Goal: Find specific page/section: Find specific page/section

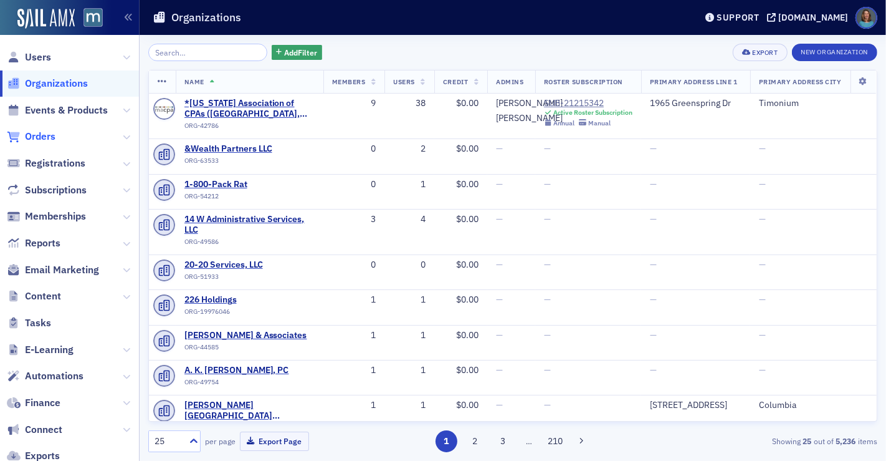
click at [44, 133] on span "Orders" at bounding box center [40, 137] width 31 height 14
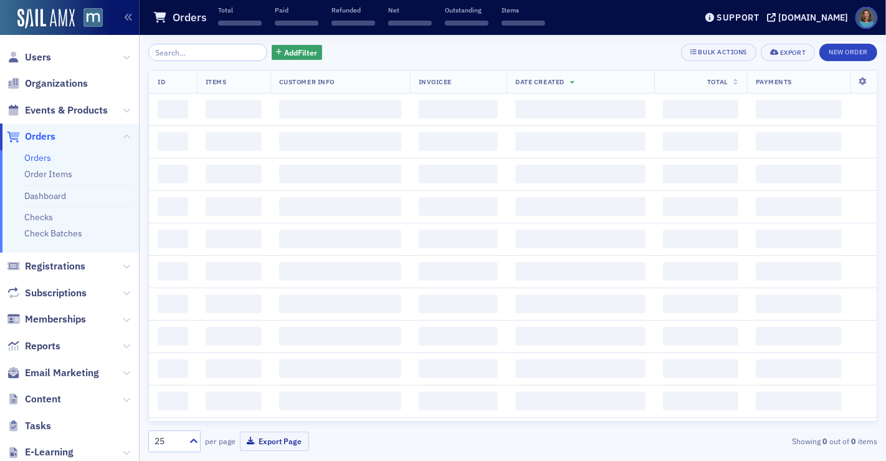
click at [188, 50] on input "search" at bounding box center [207, 52] width 119 height 17
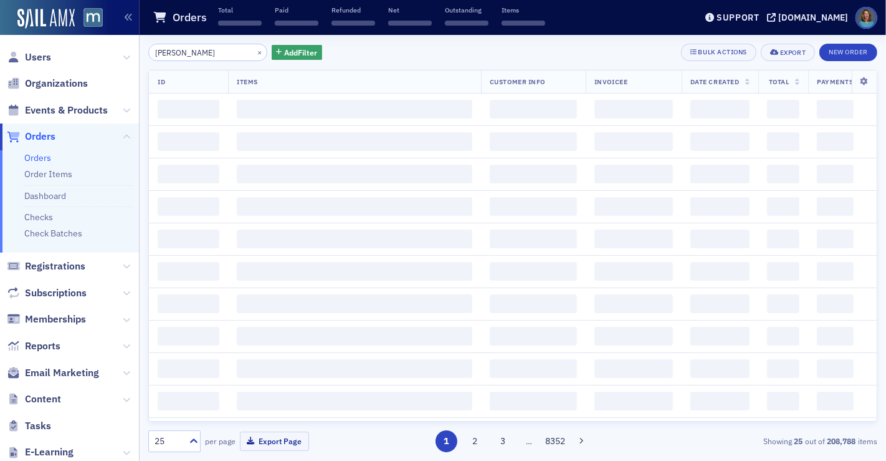
type input "[PERSON_NAME]"
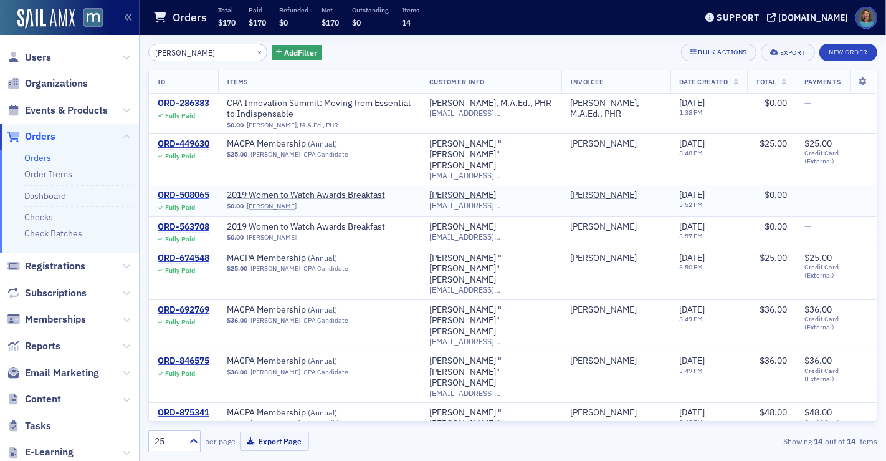
click at [198, 190] on div "ORD-508065" at bounding box center [184, 195] width 52 height 11
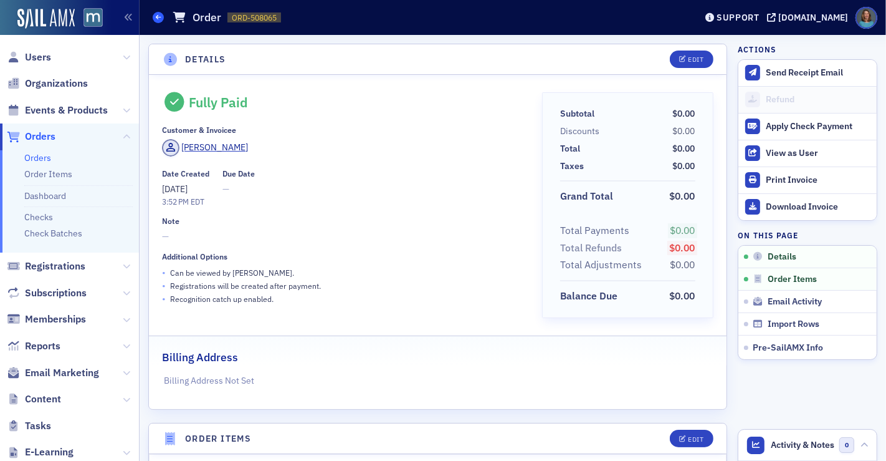
click at [158, 16] on icon at bounding box center [158, 17] width 5 height 6
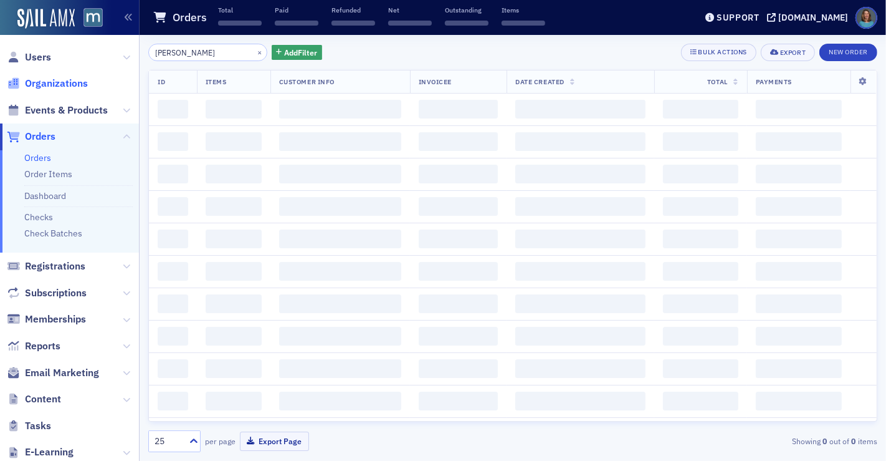
click at [71, 80] on span "Organizations" at bounding box center [56, 84] width 63 height 14
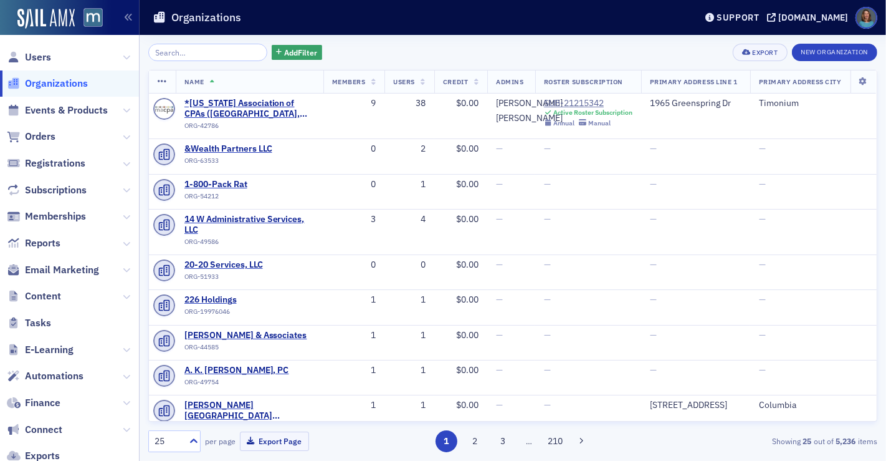
drag, startPoint x: 203, startPoint y: 52, endPoint x: 111, endPoint y: 41, distance: 92.4
click at [111, 41] on div "Users Organizations Events & Products Orders Registrations Subscriptions Member…" at bounding box center [443, 230] width 886 height 461
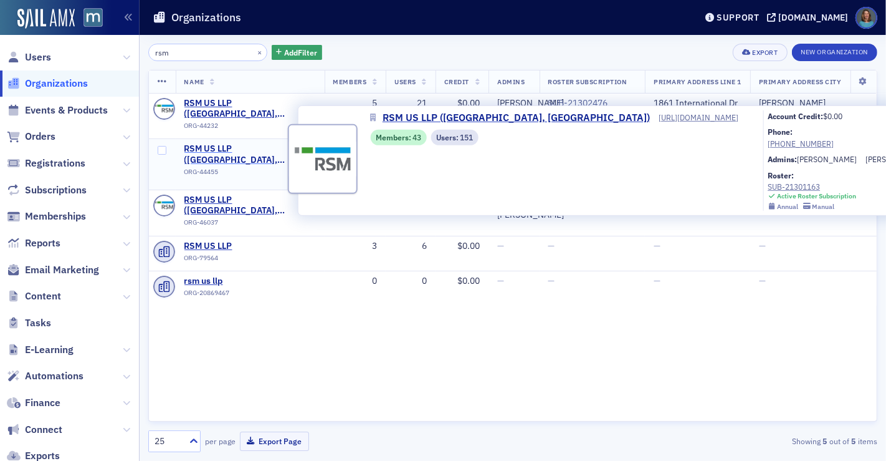
type input "rsm"
click at [285, 159] on span "RSM US LLP ([GEOGRAPHIC_DATA], [GEOGRAPHIC_DATA])" at bounding box center [251, 154] width 132 height 22
select select "US"
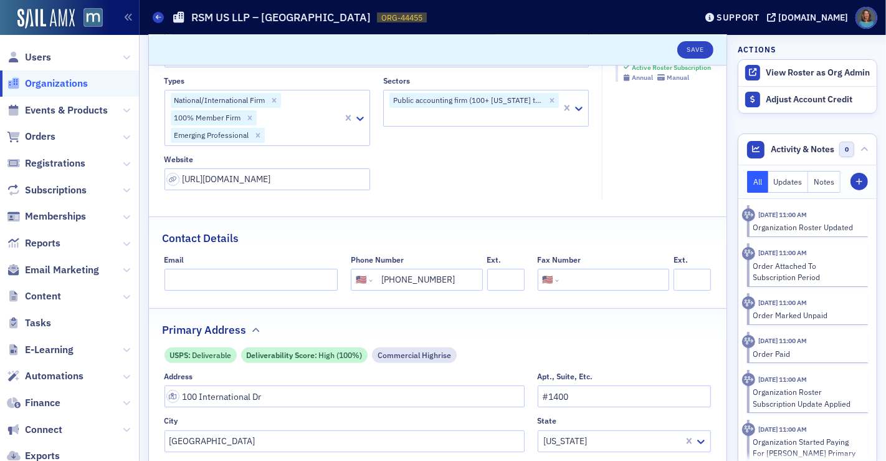
scroll to position [484, 0]
